Goal: Information Seeking & Learning: Learn about a topic

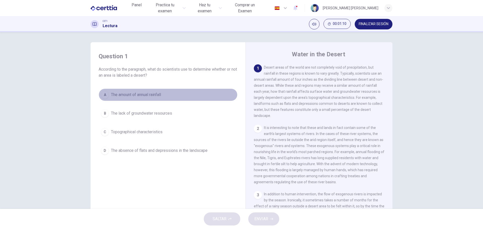
click at [105, 94] on div "A" at bounding box center [105, 95] width 8 height 8
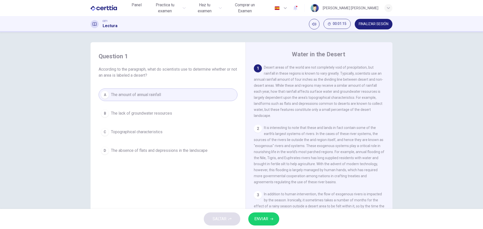
click at [267, 219] on span "ENVIAR" at bounding box center [261, 218] width 14 height 7
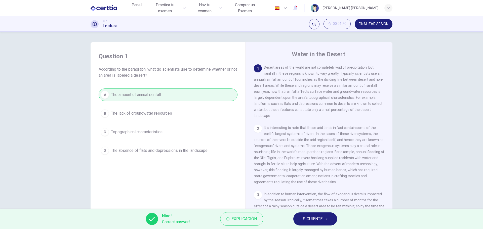
click at [313, 220] on span "SIGUIENTE" at bounding box center [313, 218] width 20 height 7
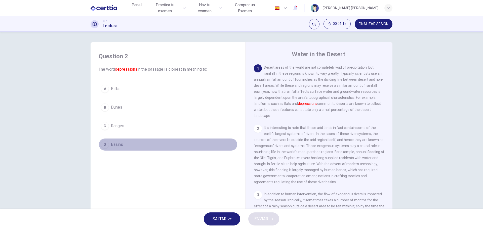
click at [118, 145] on span "Basins" at bounding box center [117, 145] width 12 height 6
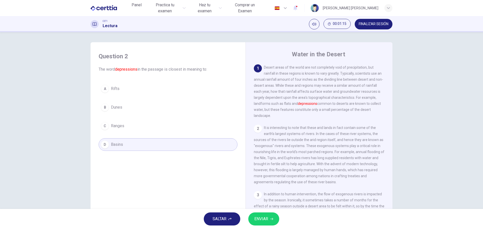
click at [265, 217] on span "ENVIAR" at bounding box center [261, 218] width 14 height 7
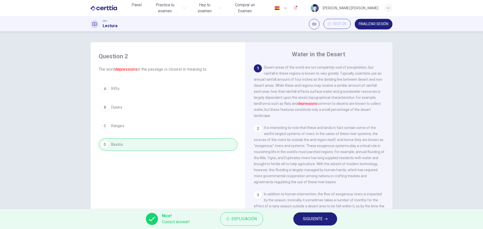
click at [316, 219] on span "SIGUIENTE" at bounding box center [313, 218] width 20 height 7
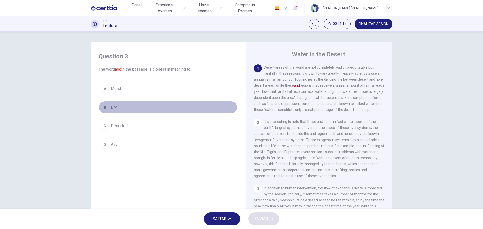
click at [112, 107] on span "Dry" at bounding box center [114, 107] width 6 height 6
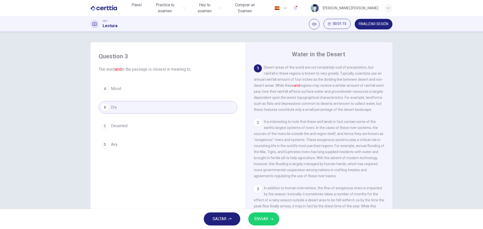
click at [266, 220] on span "ENVIAR" at bounding box center [261, 218] width 14 height 7
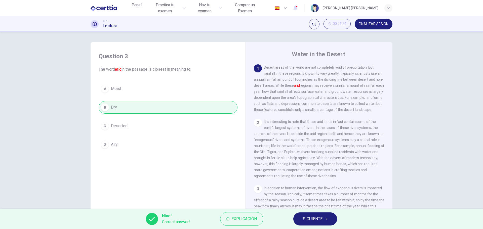
click at [318, 220] on span "SIGUIENTE" at bounding box center [313, 218] width 20 height 7
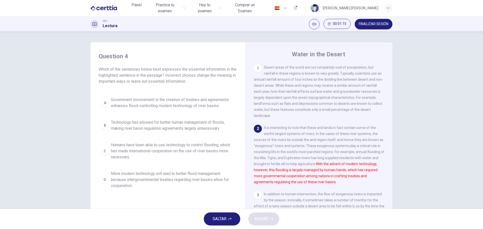
scroll to position [46, 0]
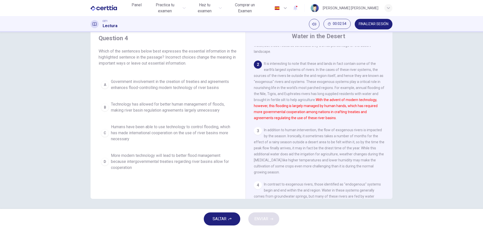
click at [103, 84] on div "A" at bounding box center [105, 85] width 8 height 8
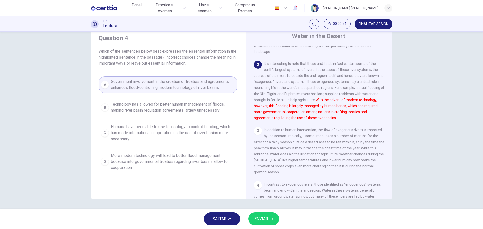
click at [265, 220] on span "ENVIAR" at bounding box center [261, 218] width 14 height 7
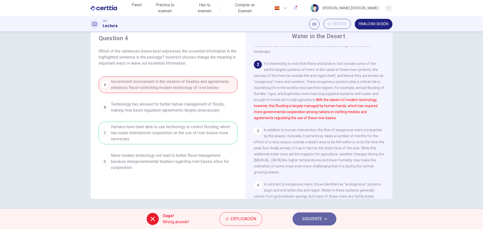
click at [310, 219] on span "SIGUIENTE" at bounding box center [312, 218] width 20 height 7
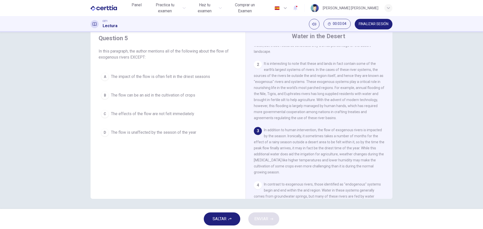
click at [293, 8] on icon "button" at bounding box center [295, 8] width 4 height 5
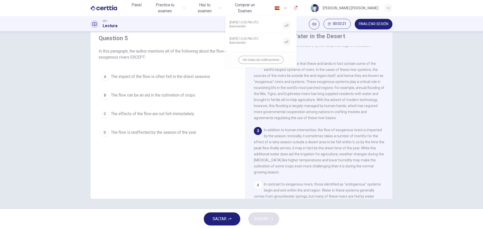
click at [292, 8] on div at bounding box center [241, 114] width 483 height 229
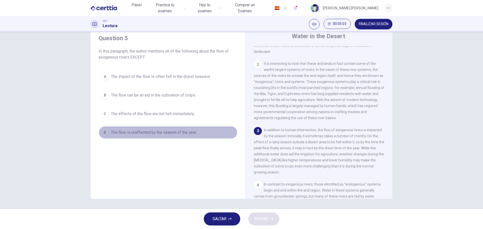
click at [153, 132] on span "The flow is unaffected by the season of the year" at bounding box center [153, 132] width 85 height 6
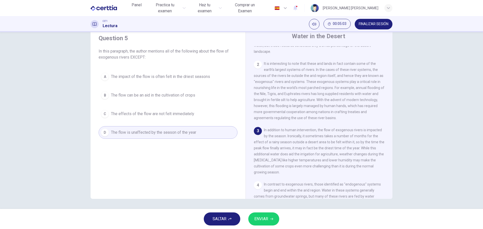
click at [265, 219] on span "ENVIAR" at bounding box center [261, 218] width 14 height 7
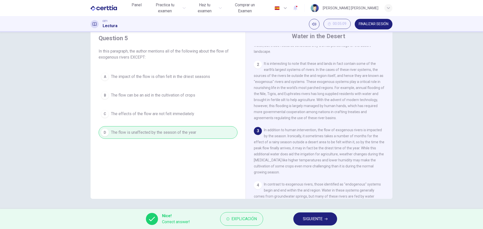
click at [308, 219] on span "SIGUIENTE" at bounding box center [313, 218] width 20 height 7
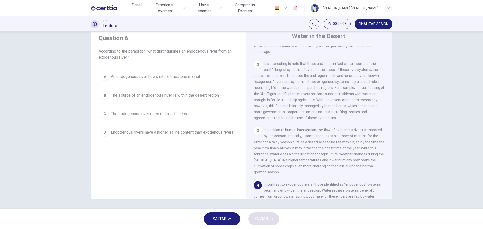
scroll to position [172, 0]
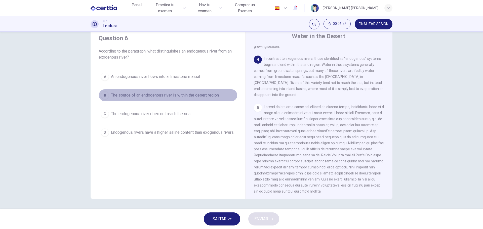
click at [141, 95] on span "The source of an endogenous river is within the desert region" at bounding box center [165, 95] width 108 height 6
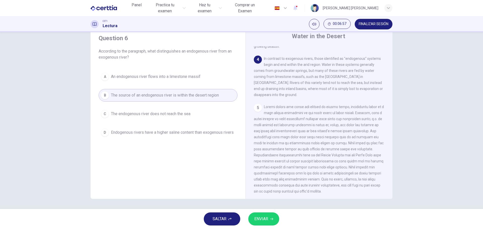
click at [269, 218] on button "ENVIAR" at bounding box center [263, 218] width 31 height 13
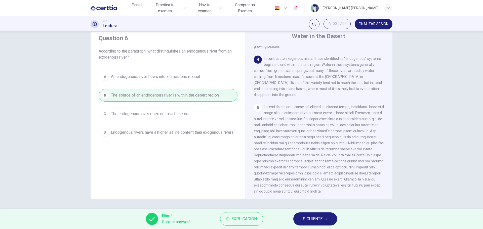
click at [314, 217] on span "SIGUIENTE" at bounding box center [313, 218] width 20 height 7
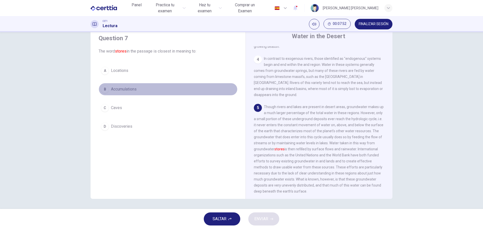
click at [126, 88] on span "Accumulations" at bounding box center [124, 89] width 26 height 6
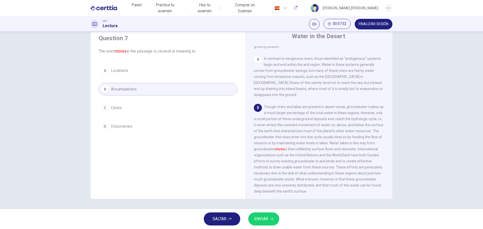
click at [264, 221] on span "ENVIAR" at bounding box center [261, 218] width 14 height 7
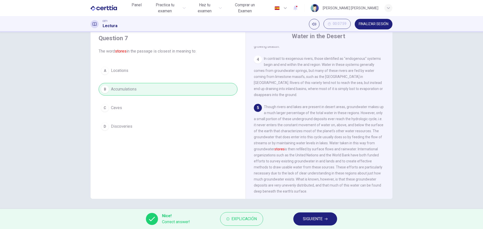
click at [318, 220] on span "SIGUIENTE" at bounding box center [313, 218] width 20 height 7
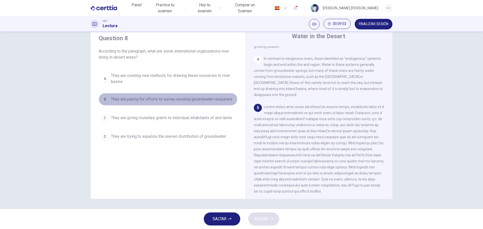
click at [168, 100] on span "They are paying for efforts to survey existing groundwater resources" at bounding box center [171, 99] width 121 height 6
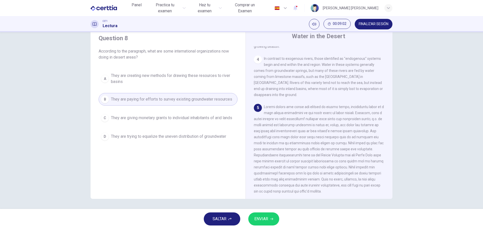
click at [263, 218] on span "ENVIAR" at bounding box center [261, 218] width 14 height 7
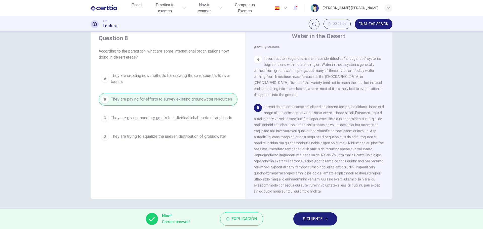
click at [312, 219] on span "SIGUIENTE" at bounding box center [313, 218] width 20 height 7
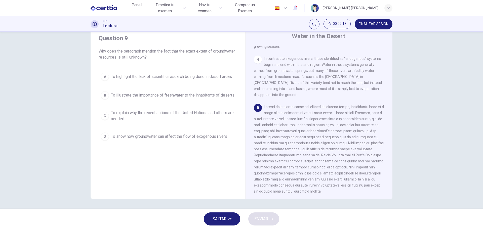
scroll to position [197, 0]
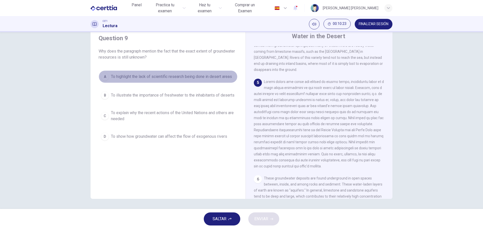
drag, startPoint x: 156, startPoint y: 77, endPoint x: 162, endPoint y: 95, distance: 19.5
click at [156, 77] on span "To highlight the lack of scientific research being done in desert areas" at bounding box center [171, 77] width 121 height 6
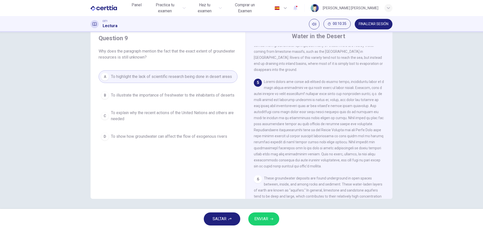
click at [263, 218] on span "ENVIAR" at bounding box center [261, 218] width 14 height 7
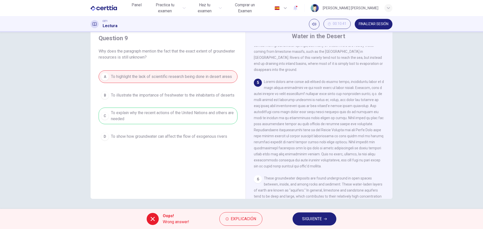
click at [312, 217] on span "SIGUIENTE" at bounding box center [312, 218] width 20 height 7
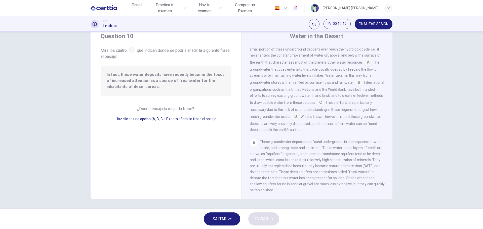
scroll to position [223, 0]
click at [388, 8] on icon "button" at bounding box center [388, 8] width 3 height 3
click at [299, 121] on input at bounding box center [295, 117] width 8 height 8
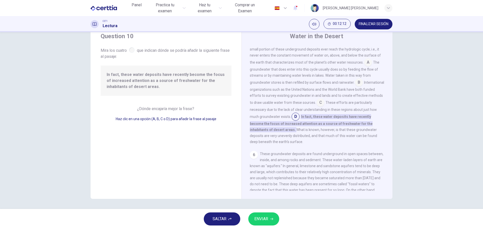
click at [269, 220] on button "ENVIAR" at bounding box center [263, 218] width 31 height 13
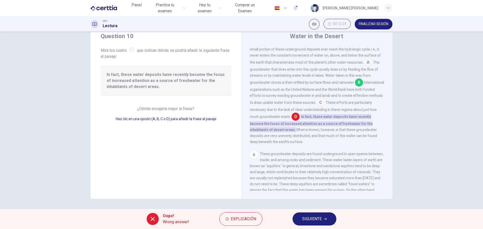
click at [319, 219] on span "SIGUIENTE" at bounding box center [312, 218] width 20 height 7
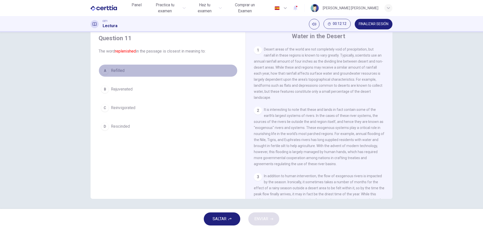
click at [116, 69] on span "Refilled" at bounding box center [118, 71] width 14 height 6
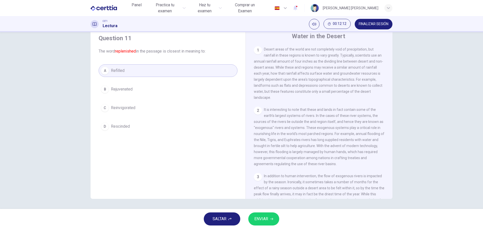
click at [268, 220] on span "ENVIAR" at bounding box center [261, 218] width 14 height 7
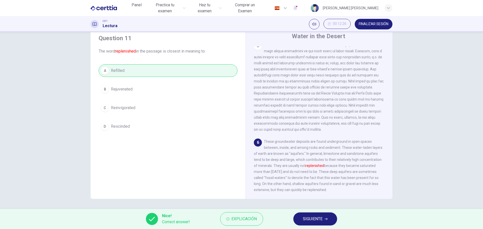
scroll to position [242, 0]
click at [309, 219] on span "SIGUIENTE" at bounding box center [313, 218] width 20 height 7
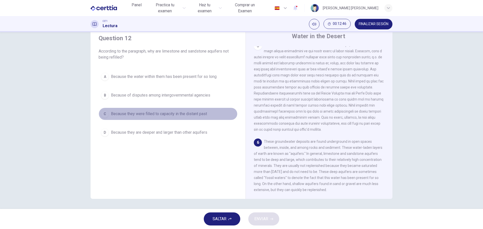
click at [166, 113] on span "Because they were filled to capacity in the distant past" at bounding box center [159, 114] width 96 height 6
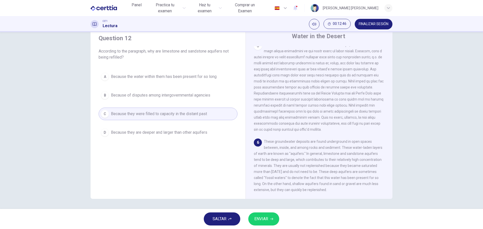
click at [262, 217] on span "ENVIAR" at bounding box center [261, 218] width 14 height 7
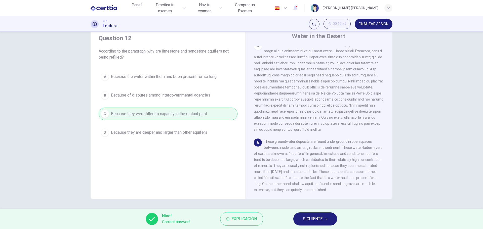
click at [322, 220] on span "SIGUIENTE" at bounding box center [313, 218] width 20 height 7
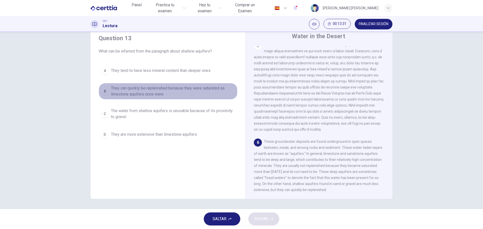
click at [151, 90] on span "They can quickly be replenished because they were saturated as limestone aquife…" at bounding box center [173, 91] width 124 height 12
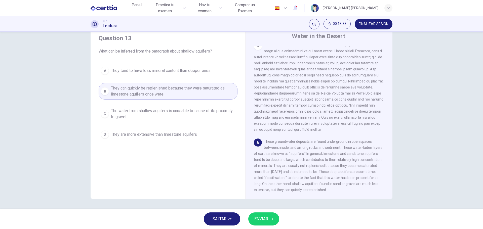
click at [264, 219] on span "ENVIAR" at bounding box center [261, 218] width 14 height 7
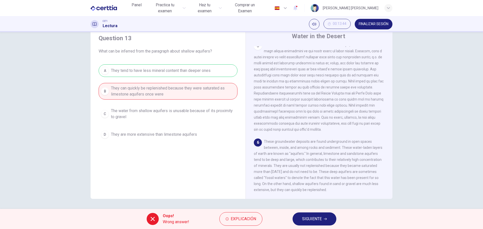
click at [318, 218] on span "SIGUIENTE" at bounding box center [312, 218] width 20 height 7
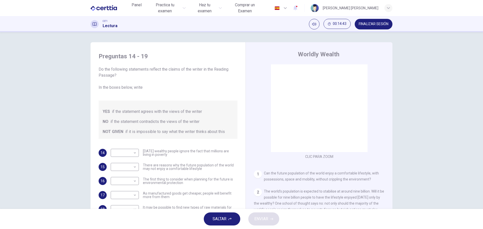
scroll to position [75, 0]
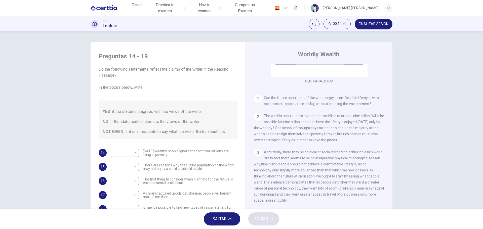
click at [369, 23] on span "FINALIZAR SESIÓN" at bounding box center [374, 24] width 30 height 4
